Goal: Transaction & Acquisition: Purchase product/service

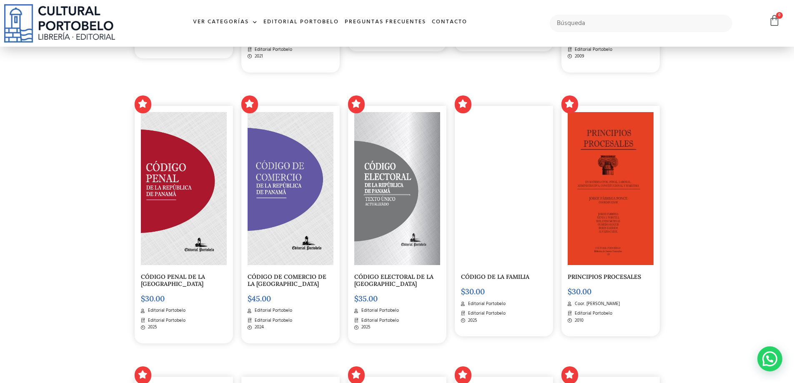
scroll to position [792, 0]
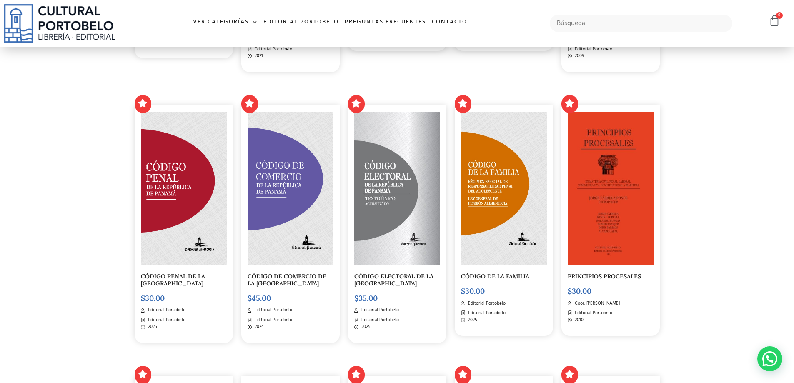
click at [497, 231] on img at bounding box center [504, 188] width 86 height 153
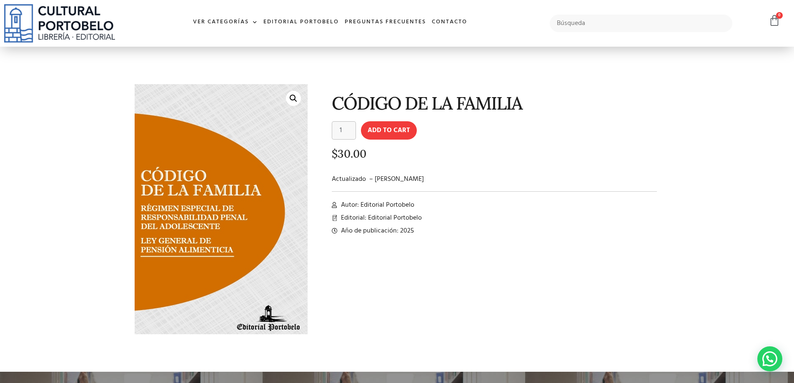
click at [197, 141] on img at bounding box center [225, 221] width 203 height 293
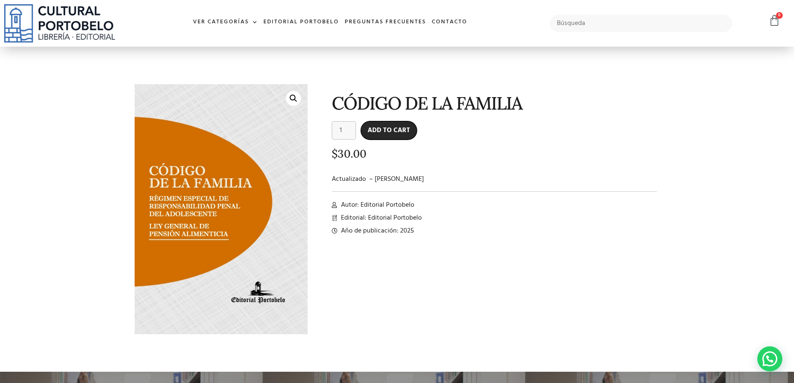
click at [398, 128] on button "Add to cart" at bounding box center [389, 130] width 56 height 18
click at [400, 129] on button "Add to cart" at bounding box center [389, 130] width 56 height 18
click at [351, 132] on input "1" at bounding box center [344, 130] width 24 height 18
click at [391, 133] on button "Add to cart" at bounding box center [389, 130] width 56 height 18
click at [390, 133] on button "Add to cart" at bounding box center [389, 130] width 56 height 18
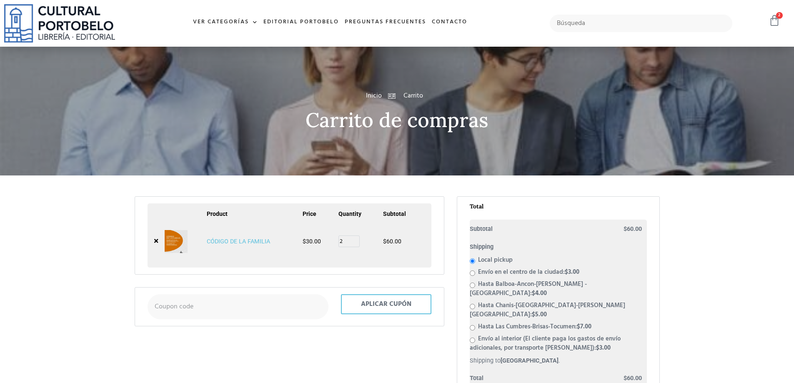
click at [774, 18] on icon at bounding box center [775, 21] width 12 height 12
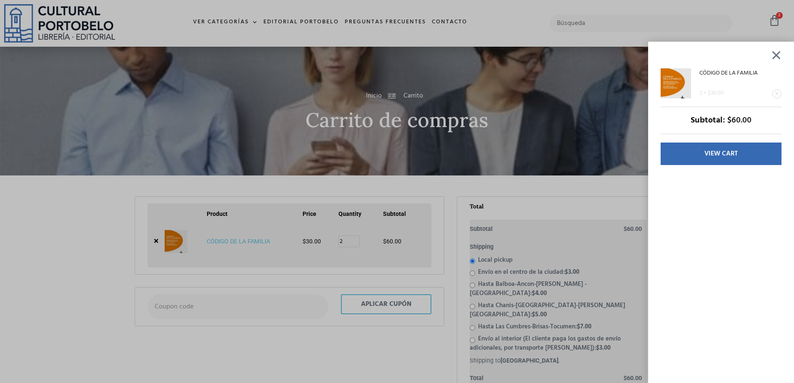
click at [781, 95] on link "Remove this item" at bounding box center [777, 94] width 8 height 8
click at [782, 58] on div at bounding box center [776, 55] width 10 height 10
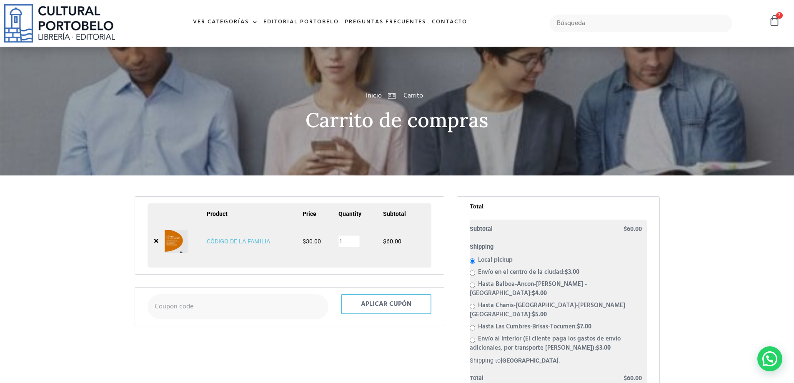
type input "1"
click at [356, 243] on input "1" at bounding box center [349, 242] width 21 height 12
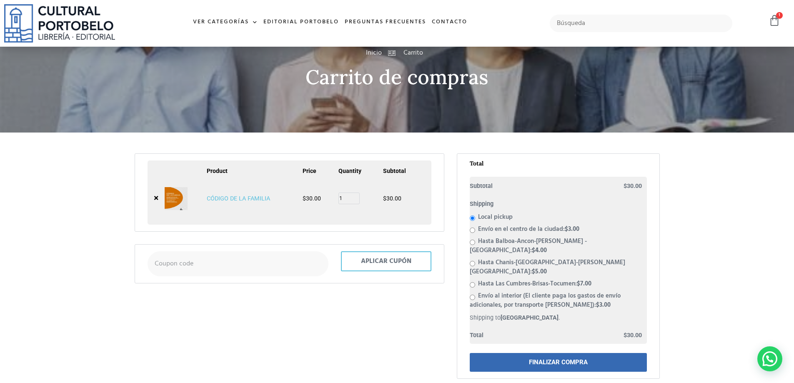
scroll to position [42, 0]
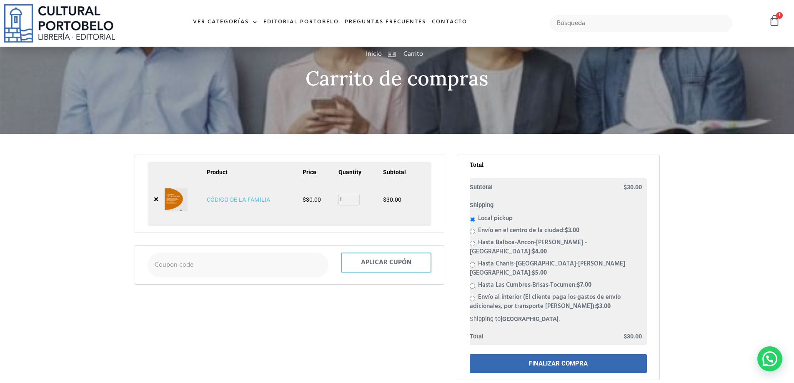
click at [492, 220] on label "Local pickup" at bounding box center [495, 218] width 35 height 10
click at [475, 220] on input "Local pickup" at bounding box center [472, 219] width 5 height 5
click at [501, 220] on label "Local pickup" at bounding box center [495, 218] width 35 height 10
click at [475, 220] on input "Local pickup" at bounding box center [472, 219] width 5 height 5
click at [501, 220] on label "Local pickup" at bounding box center [495, 218] width 35 height 10
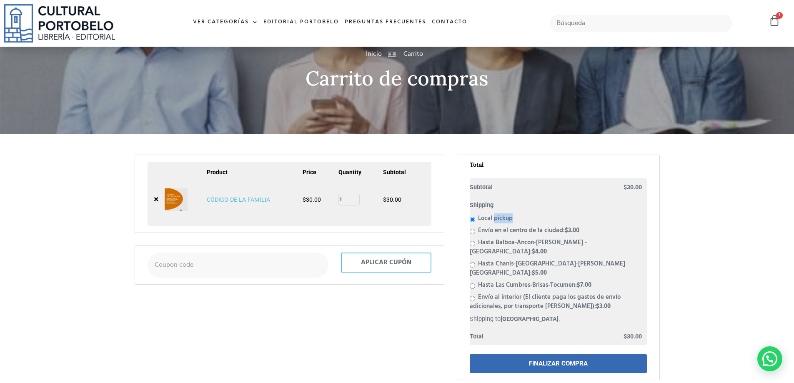
click at [475, 220] on input "Local pickup" at bounding box center [472, 219] width 5 height 5
click at [532, 222] on li "Local pickup" at bounding box center [558, 212] width 177 height 23
click at [472, 228] on li "Envío en el centro de la ciudad: $ 3.00" at bounding box center [558, 230] width 177 height 9
click at [474, 232] on input "Envío en el centro de la ciudad: $ 3.00" at bounding box center [472, 231] width 5 height 5
radio input "true"
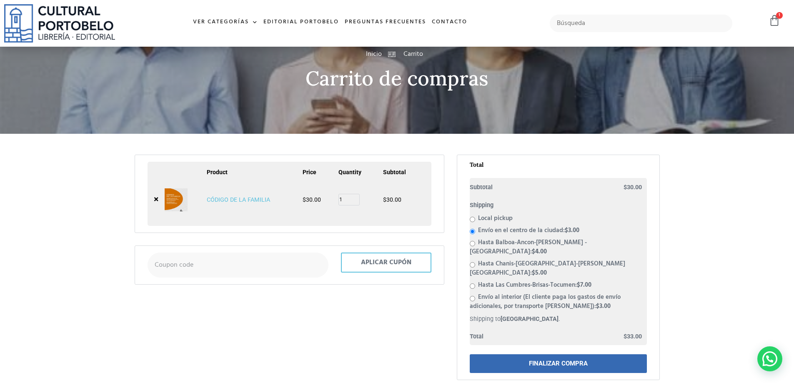
click at [552, 354] on link "FINALIZAR COMPRA" at bounding box center [558, 363] width 177 height 19
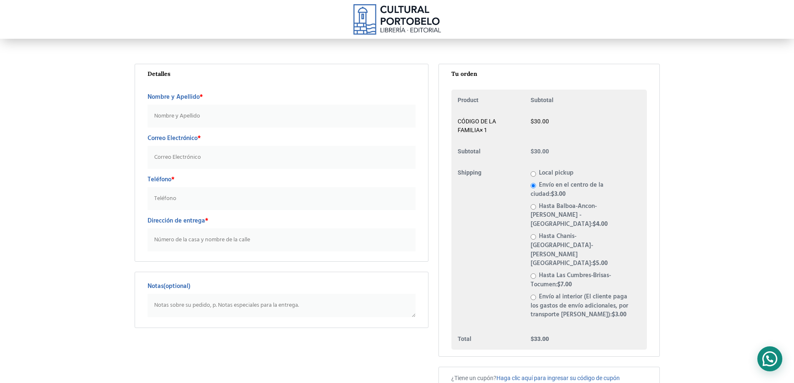
click at [773, 364] on div at bounding box center [770, 358] width 25 height 25
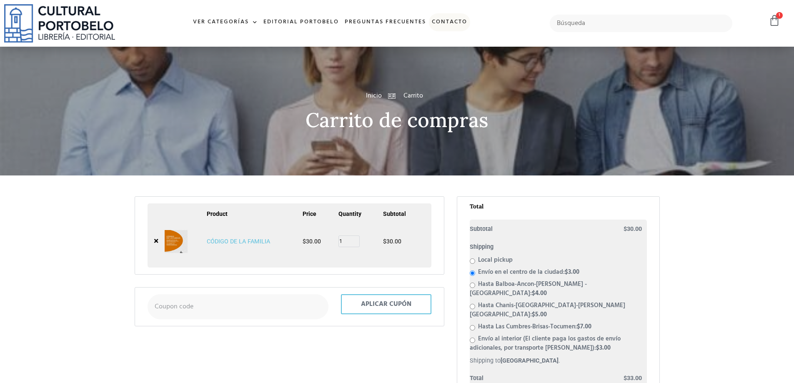
click at [444, 20] on link "Contacto" at bounding box center [449, 22] width 41 height 18
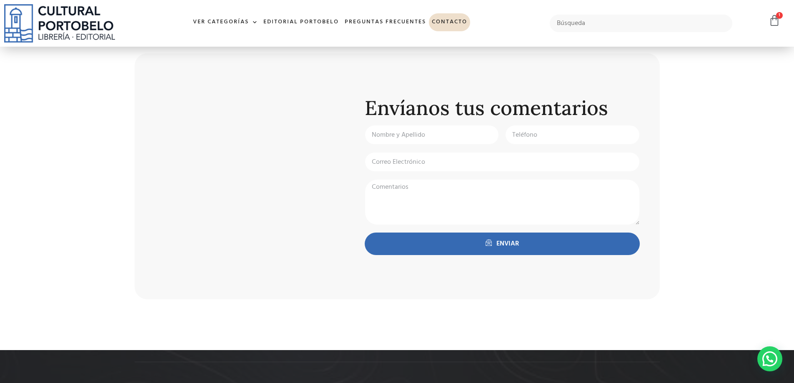
scroll to position [440, 0]
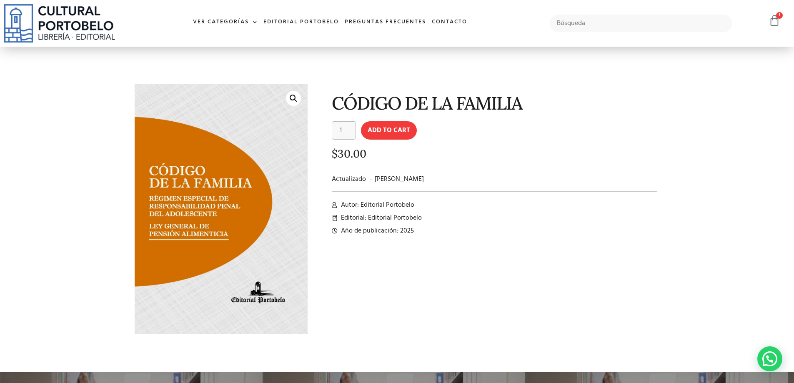
click at [776, 17] on icon at bounding box center [775, 21] width 12 height 12
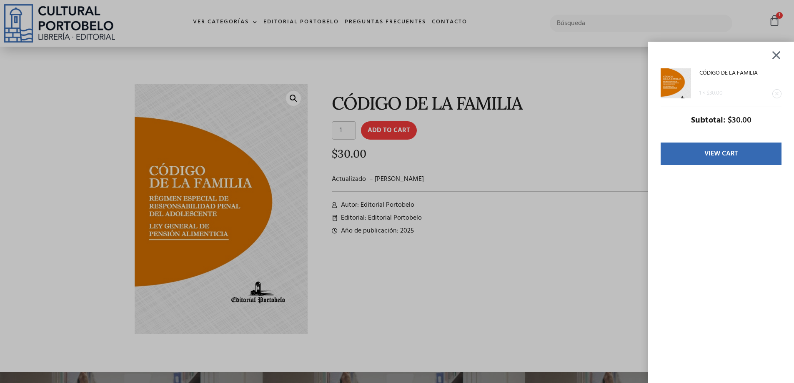
click at [438, 22] on div "CÓDIGO DE LA FAMILIA 1 × $ 30.00 Subtotal: $ 30.00 View cart Checkout" at bounding box center [397, 191] width 794 height 383
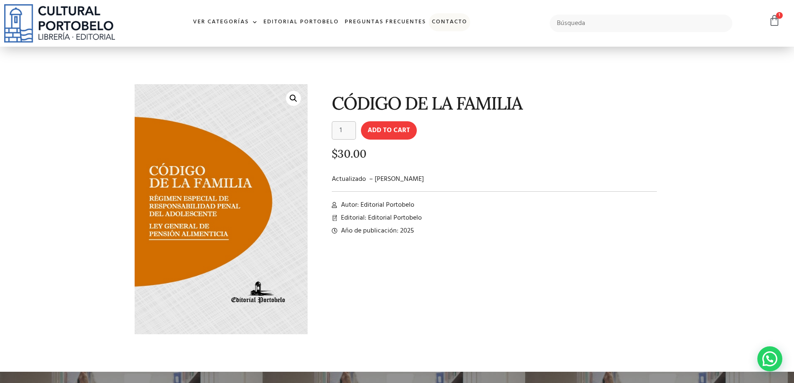
click at [449, 19] on link "Contacto" at bounding box center [449, 22] width 41 height 18
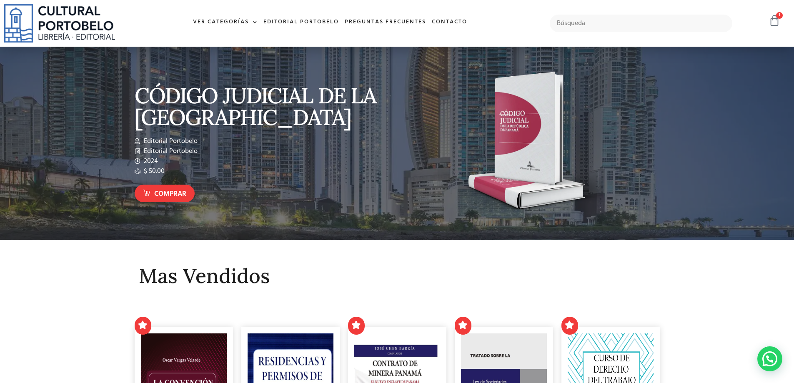
click at [775, 20] on icon at bounding box center [775, 21] width 12 height 12
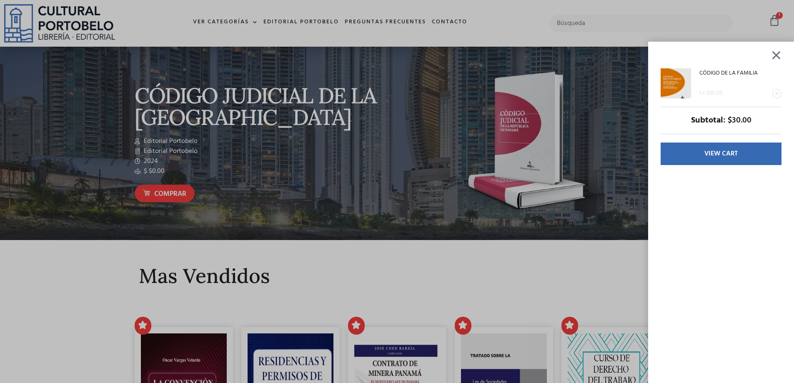
click at [782, 57] on div at bounding box center [776, 55] width 10 height 10
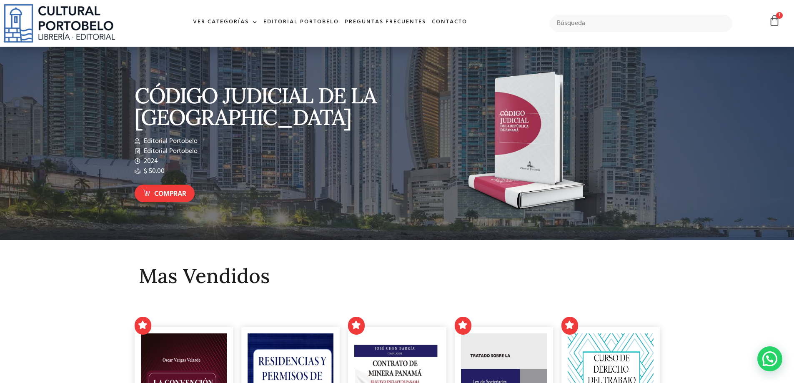
drag, startPoint x: 776, startPoint y: 22, endPoint x: 738, endPoint y: 8, distance: 40.4
click at [697, 6] on div "CÓDIGO DE LA FAMILIA 1 × $ 30.00 Subtotal: $ 30.00 View cart Checkout $ 30.00 1…" at bounding box center [665, 23] width 247 height 47
click at [779, 19] on icon at bounding box center [775, 21] width 12 height 12
click at [397, 192] on div "CÓDIGO DE LA FAMILIA 1 × $ 30.00 Subtotal: $ 30.00 View cart Checkout" at bounding box center [397, 192] width 0 height 0
click at [779, 19] on icon at bounding box center [775, 21] width 12 height 12
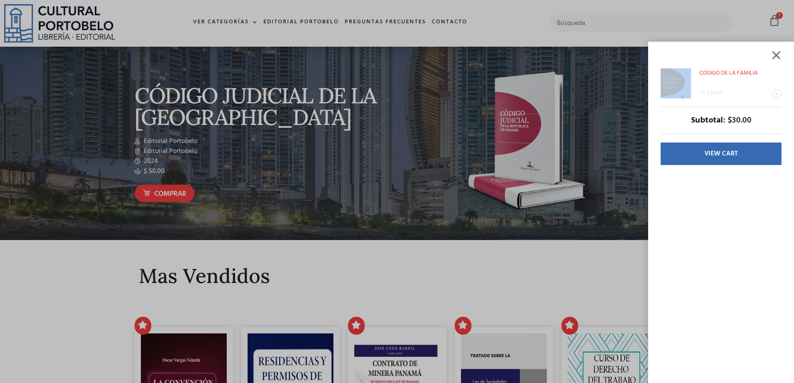
click at [725, 76] on link "CÓDIGO DE LA FAMILIA" at bounding box center [729, 73] width 58 height 10
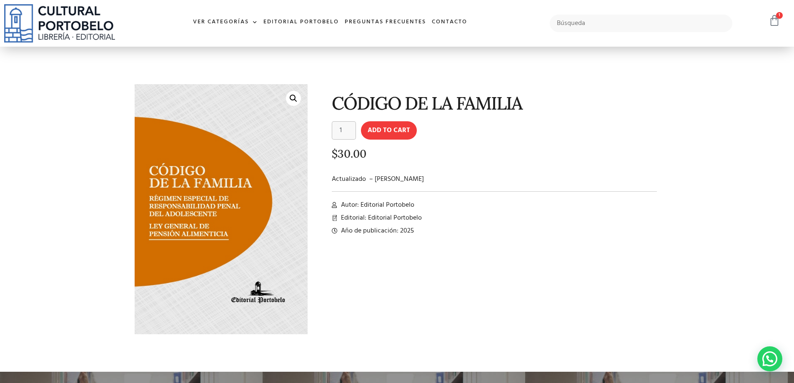
click at [778, 19] on icon at bounding box center [775, 21] width 12 height 12
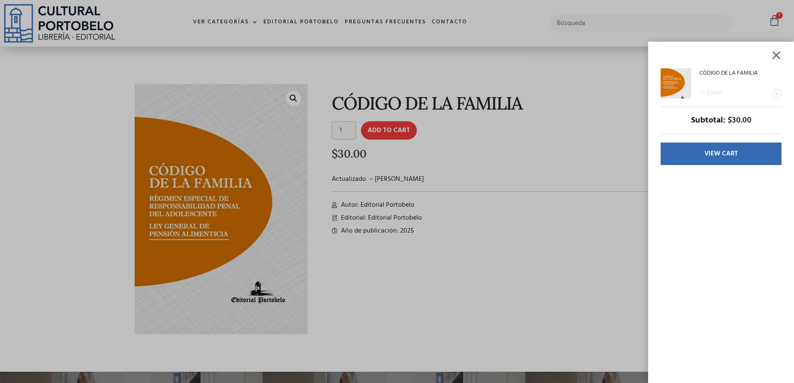
click at [781, 93] on link "Remove this item" at bounding box center [777, 94] width 8 height 8
click at [781, 94] on link "Remove this item" at bounding box center [777, 94] width 8 height 8
click at [785, 45] on div "CÓDIGO DE LA FAMILIA 1 × $ 30.00 Subtotal: $ 30.00 View cart Checkout" at bounding box center [721, 212] width 146 height 341
click at [782, 54] on div at bounding box center [776, 55] width 10 height 10
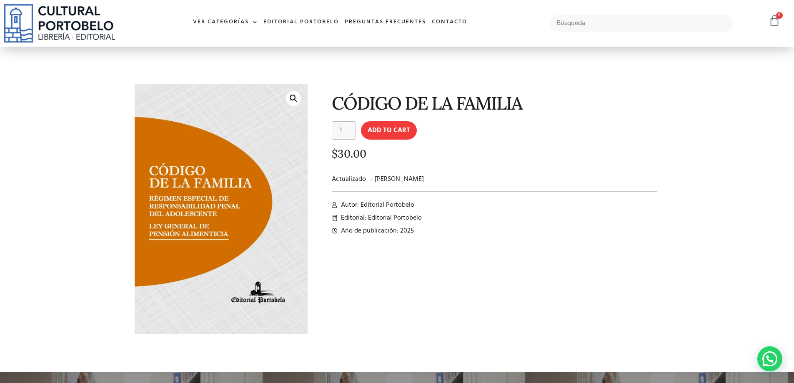
click at [774, 23] on icon at bounding box center [775, 21] width 12 height 12
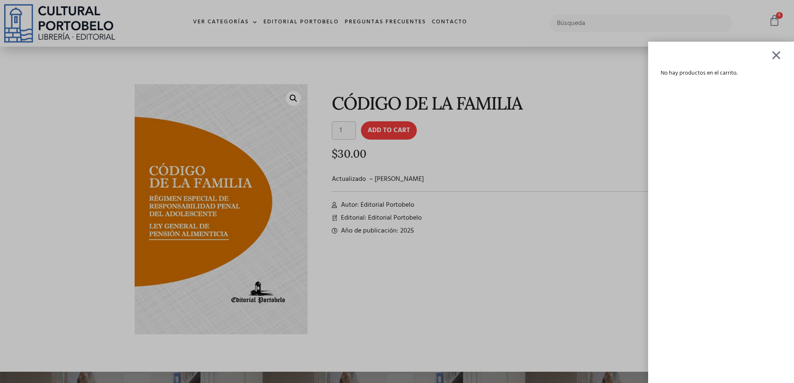
click at [774, 23] on div "No hay productos en el carrito." at bounding box center [397, 191] width 794 height 383
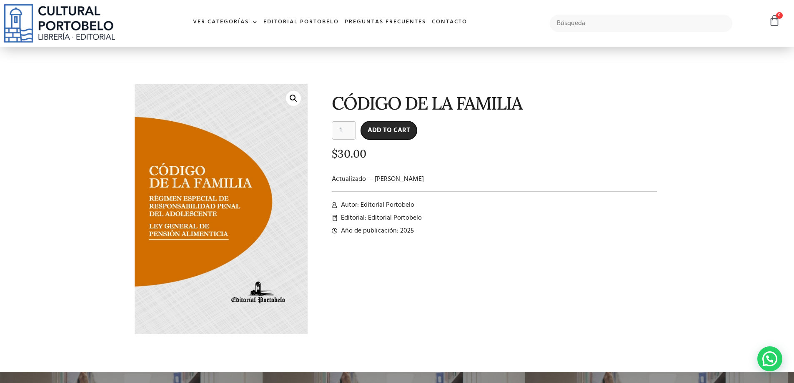
click at [388, 127] on button "Add to cart" at bounding box center [389, 130] width 56 height 18
drag, startPoint x: 278, startPoint y: 344, endPoint x: 303, endPoint y: 347, distance: 25.2
drag, startPoint x: 303, startPoint y: 347, endPoint x: 387, endPoint y: 125, distance: 237.6
click at [387, 125] on button "Add to cart" at bounding box center [389, 130] width 56 height 18
click at [385, 126] on button "Add to cart" at bounding box center [389, 130] width 56 height 18
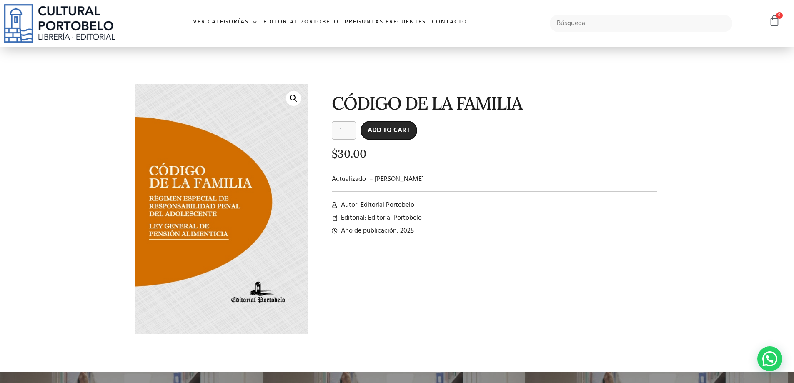
click at [385, 127] on button "Add to cart" at bounding box center [389, 130] width 56 height 18
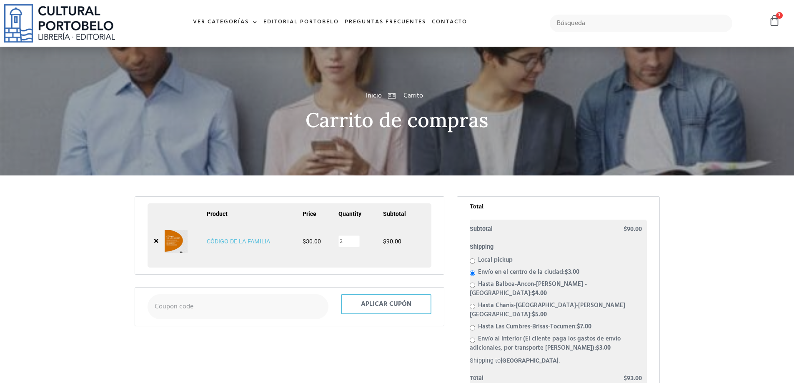
click at [356, 243] on input "2" at bounding box center [349, 242] width 21 height 12
click at [356, 243] on input "1" at bounding box center [349, 242] width 21 height 12
type input "0"
click at [356, 243] on input "0" at bounding box center [349, 242] width 21 height 12
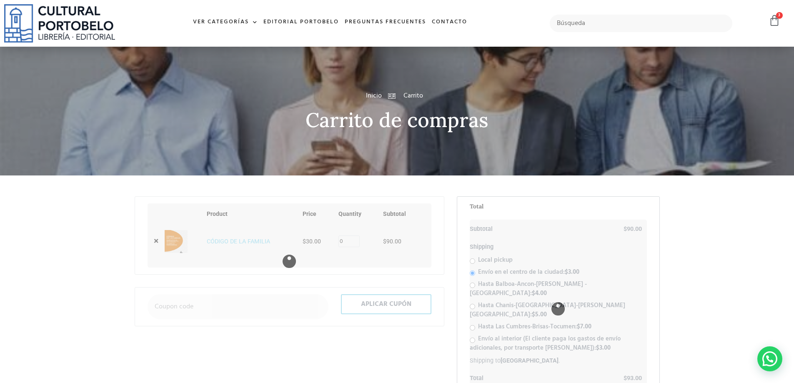
click at [314, 358] on div "Remove item Thumbnail image Product Price Quantity Subtotal × CÓDIGO DE LA FAMI…" at bounding box center [290, 309] width 310 height 226
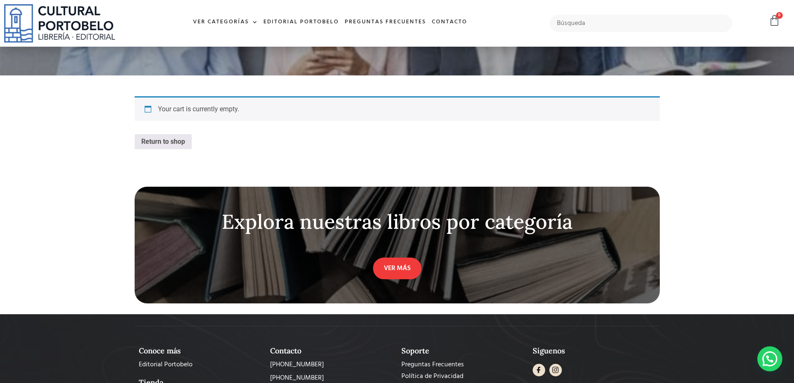
scroll to position [182, 0]
